Goal: Task Accomplishment & Management: Use online tool/utility

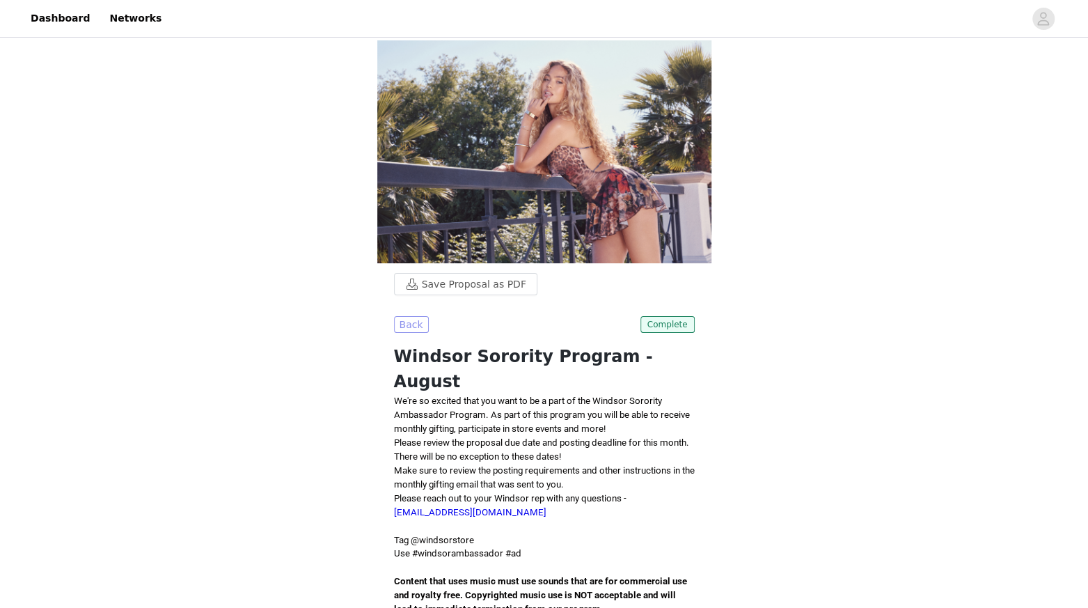
click at [397, 324] on button "Back" at bounding box center [411, 324] width 35 height 17
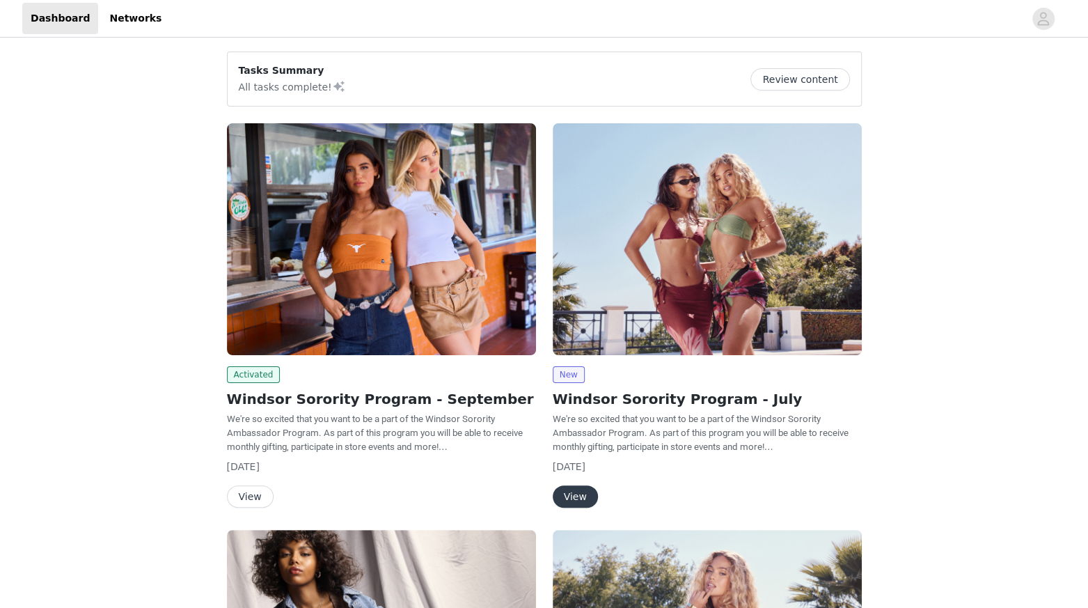
click at [310, 329] on img at bounding box center [381, 239] width 309 height 232
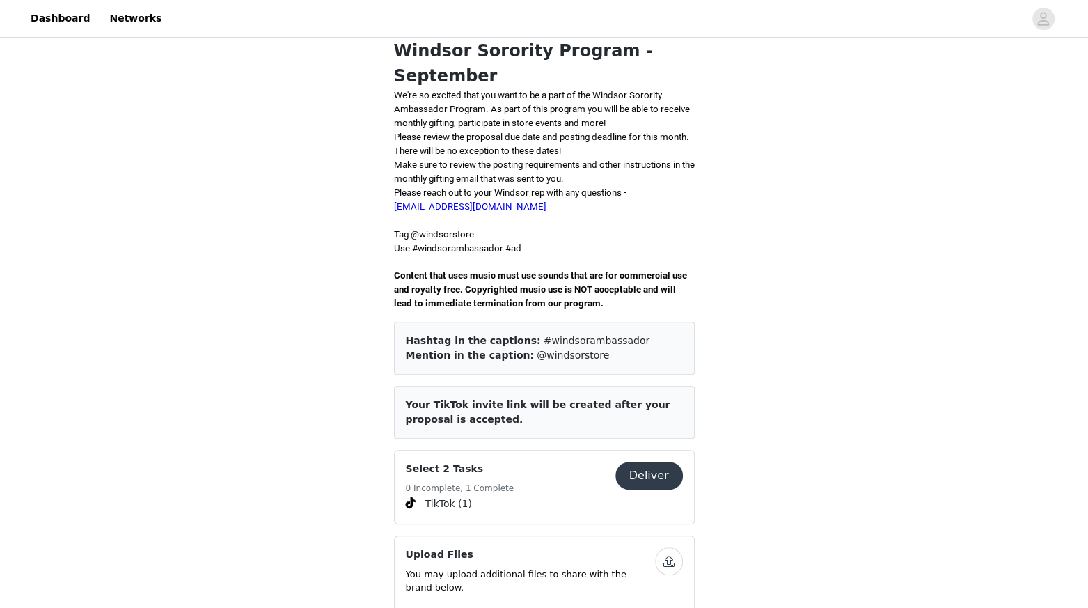
scroll to position [306, 0]
click at [636, 461] on button "Deliver" at bounding box center [649, 475] width 68 height 28
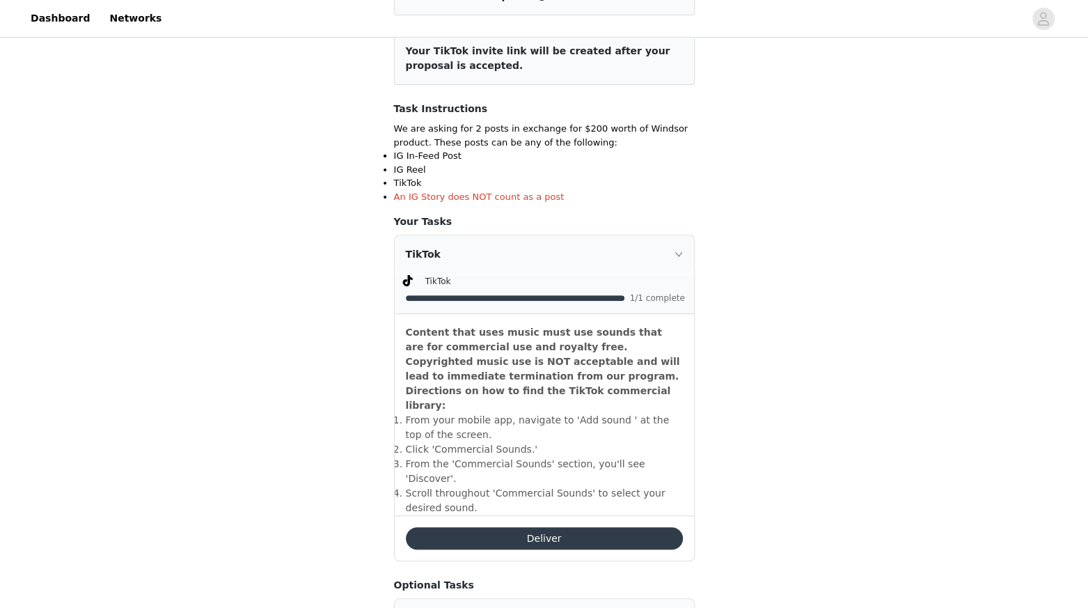
scroll to position [210, 0]
click at [524, 526] on button "Deliver" at bounding box center [544, 537] width 277 height 22
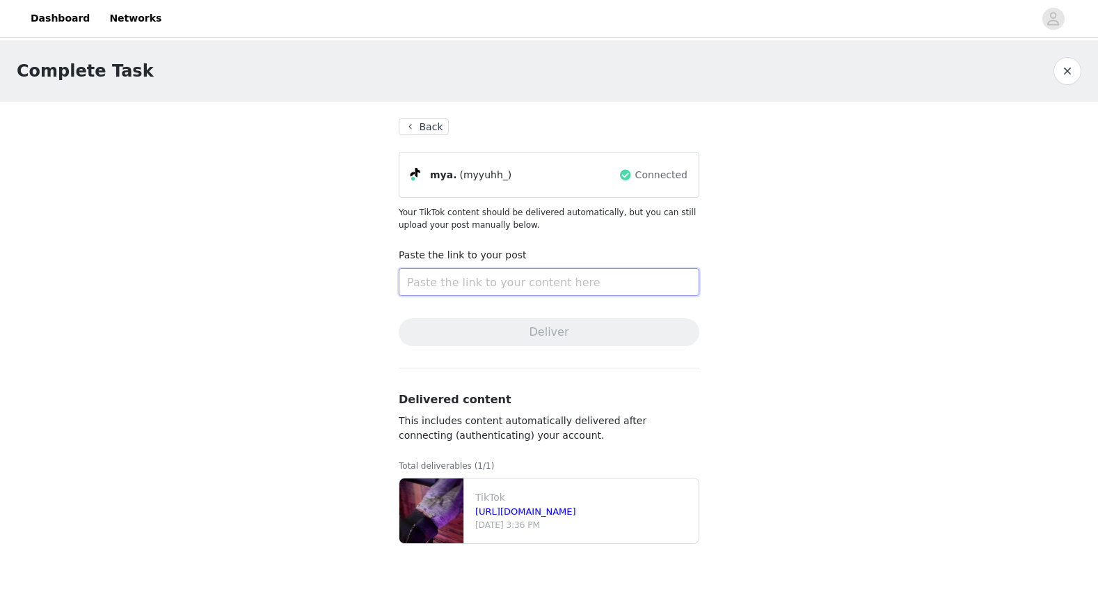
click at [496, 283] on input "text" at bounding box center [549, 282] width 301 height 28
paste input "[URL][DOMAIN_NAME]"
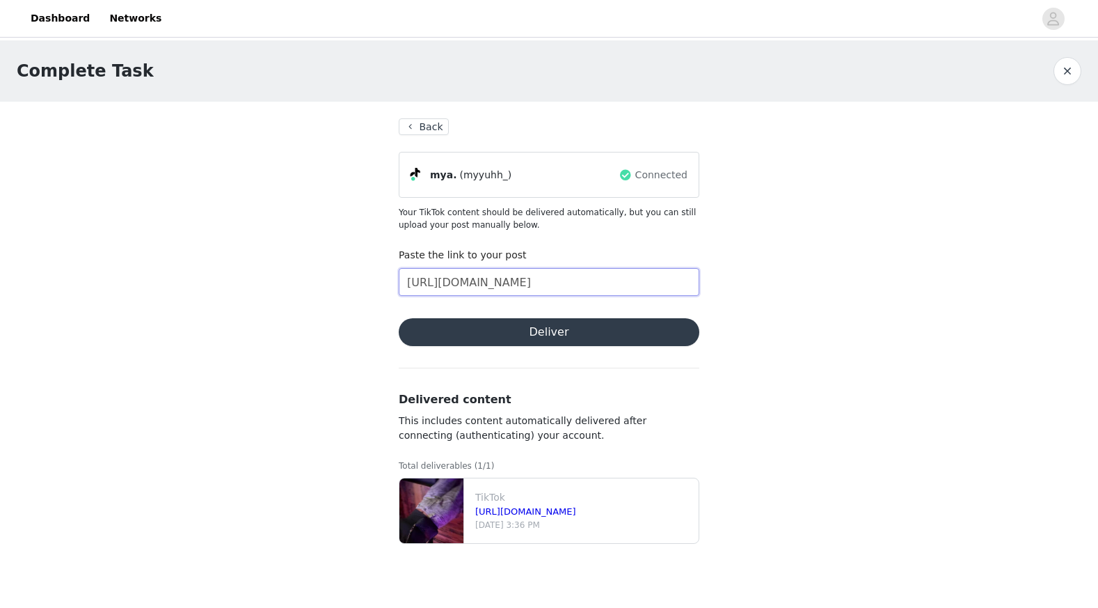
scroll to position [0, 38]
type input "[URL][DOMAIN_NAME]"
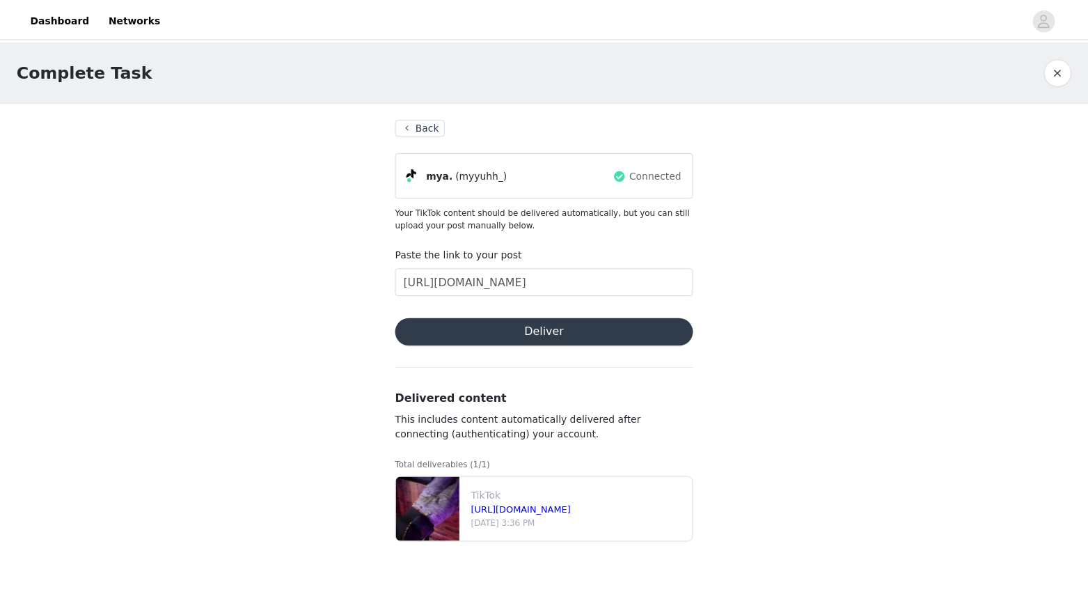
scroll to position [0, 0]
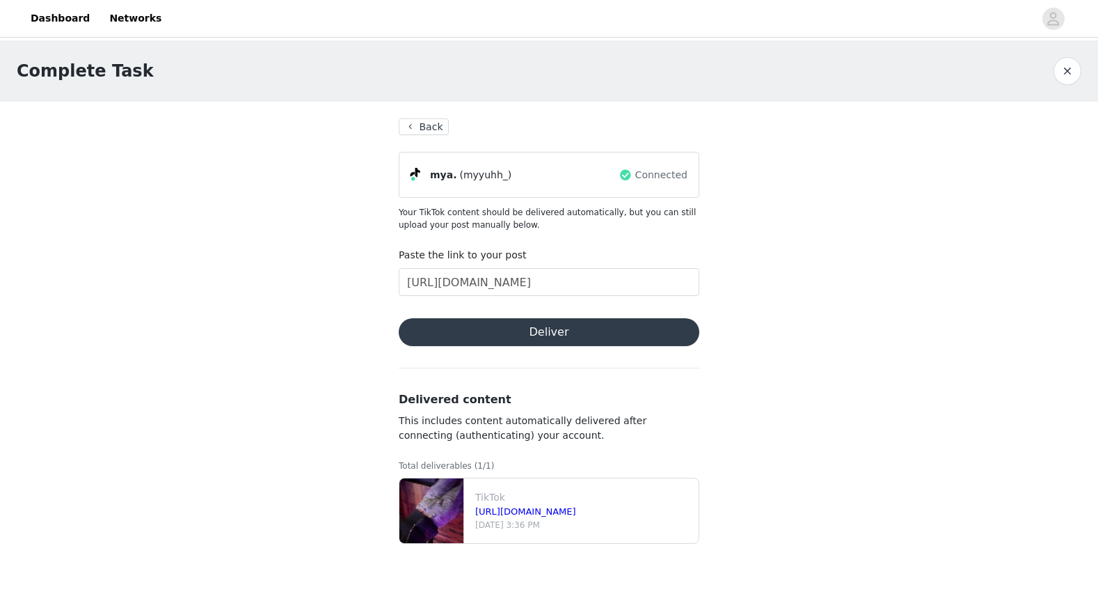
click at [514, 326] on button "Deliver" at bounding box center [549, 332] width 301 height 28
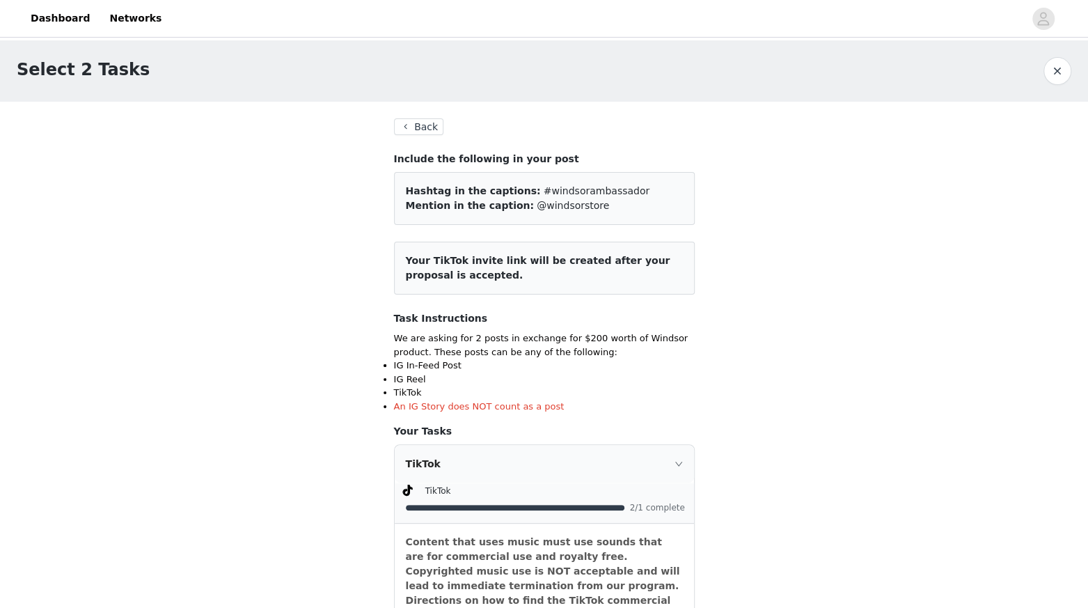
click at [416, 123] on button "Back" at bounding box center [419, 126] width 50 height 17
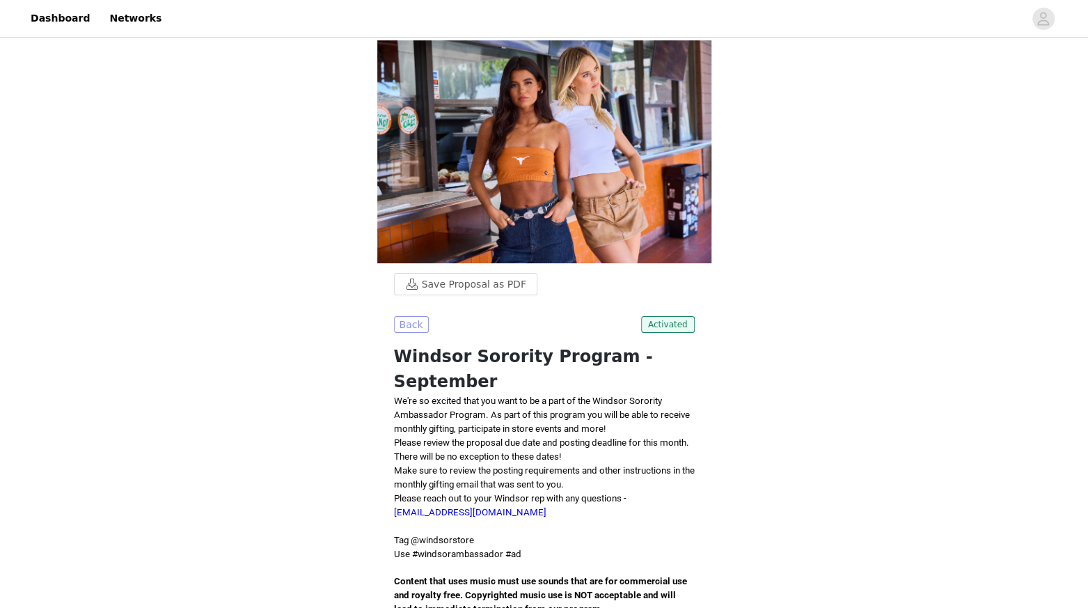
click at [417, 328] on button "Back" at bounding box center [411, 324] width 35 height 17
